Goal: Complete application form

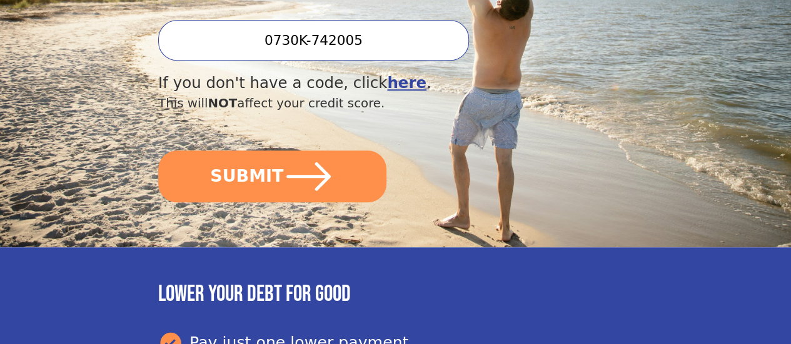
scroll to position [437, 0]
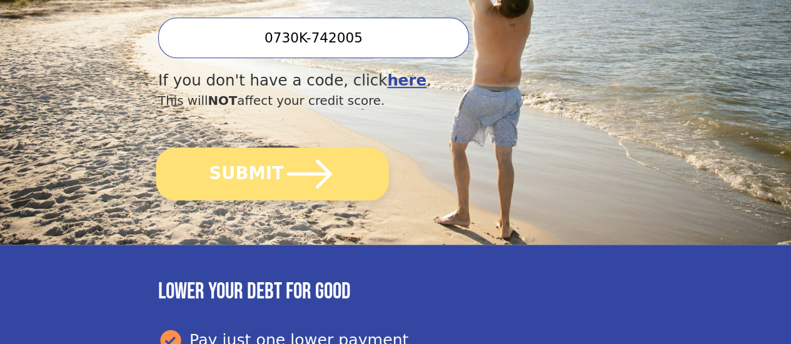
click at [266, 193] on button "SUBMIT" at bounding box center [272, 173] width 232 height 53
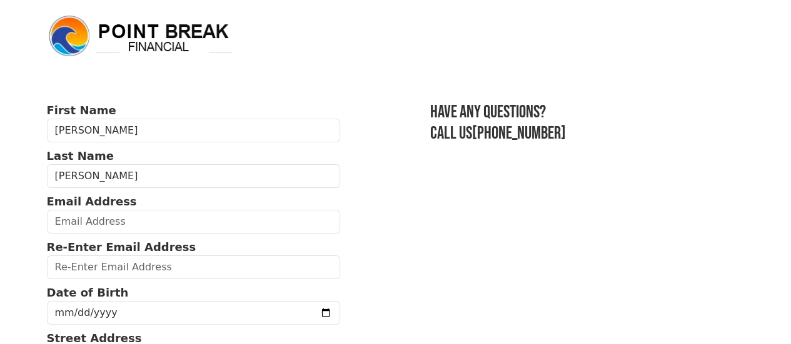
scroll to position [125, 0]
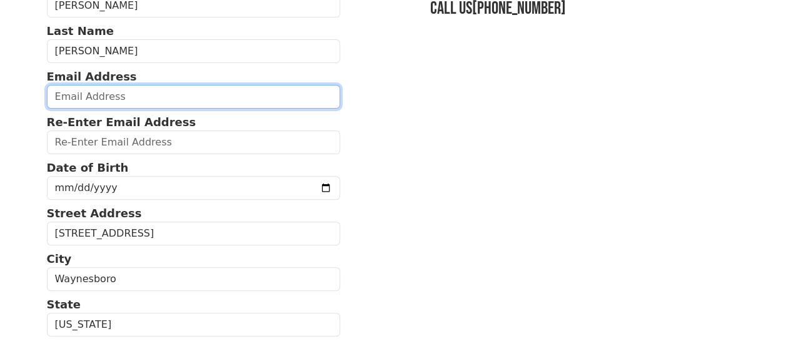
click at [99, 102] on input "email" at bounding box center [194, 97] width 294 height 24
type input "wabonurse@gmail.com"
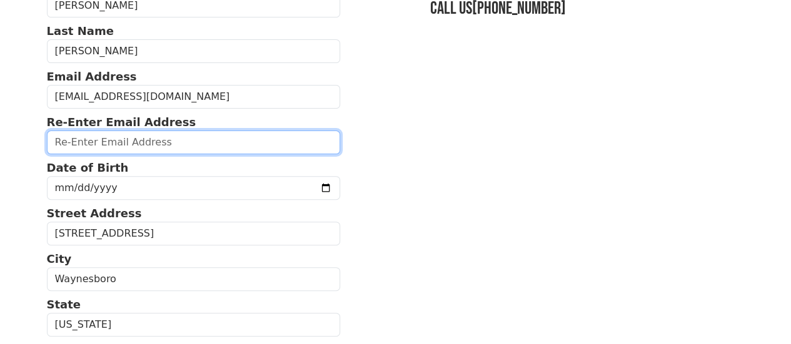
type input "wabonurse@gmail.com"
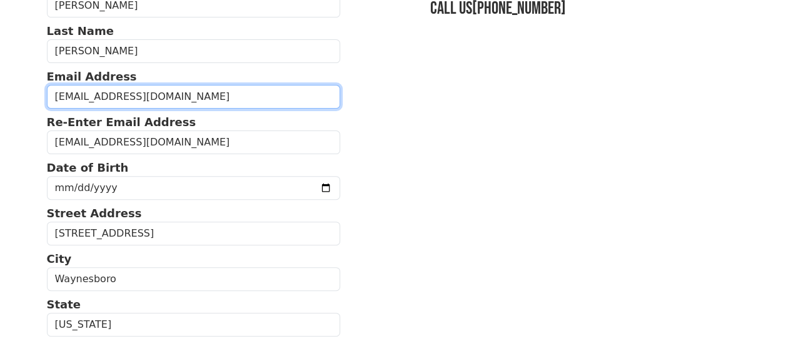
type input "(601) 735-6738"
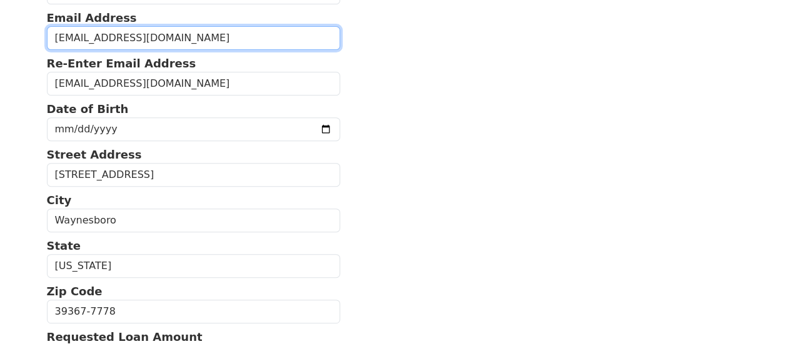
scroll to position [227, 0]
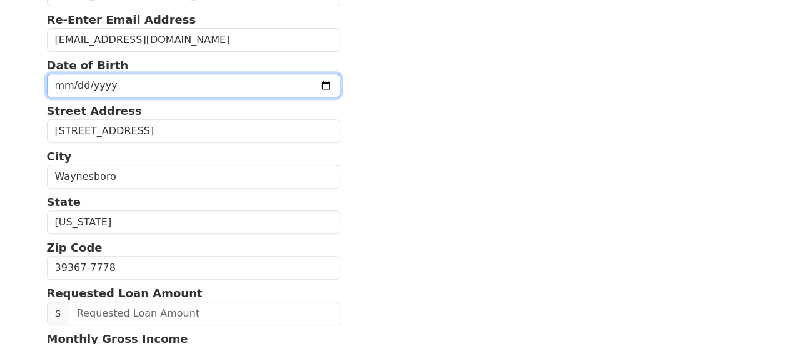
click at [70, 92] on input "date" at bounding box center [194, 86] width 294 height 24
type input "1958-08-17"
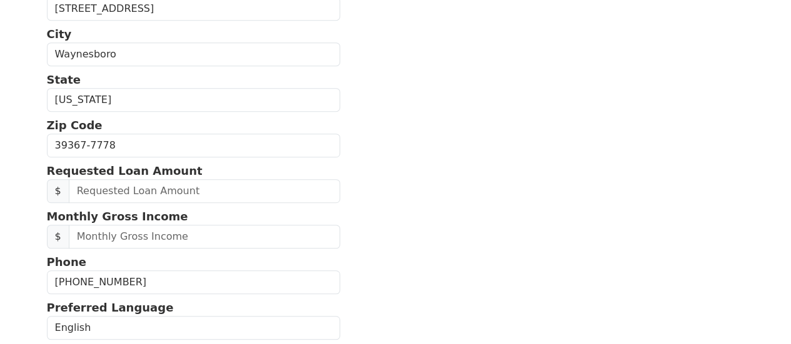
scroll to position [352, 0]
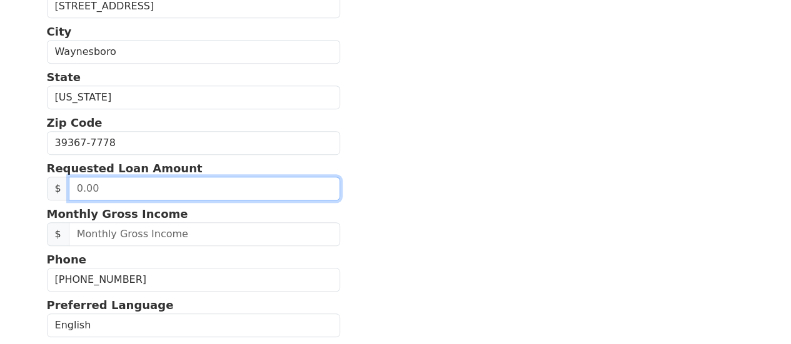
click at [182, 201] on input "text" at bounding box center [204, 189] width 271 height 24
type input "25,000.00"
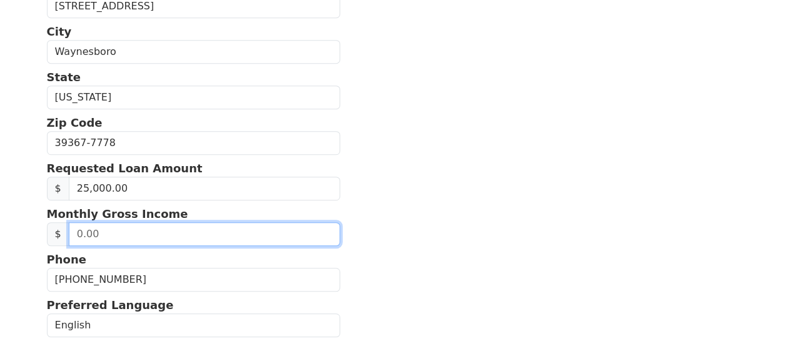
click at [132, 246] on input "text" at bounding box center [204, 234] width 271 height 24
type input "4,500.00"
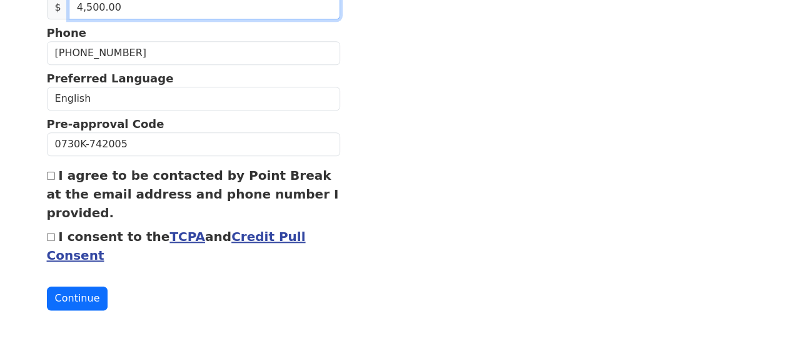
scroll to position [42, 0]
